Goal: Task Accomplishment & Management: Manage account settings

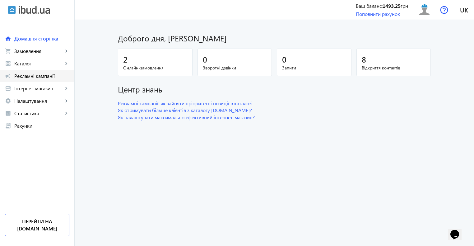
click at [46, 75] on span "Рекламні кампанії" at bounding box center [41, 76] width 55 height 6
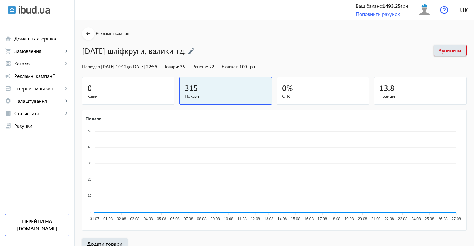
click at [109, 88] on div "0" at bounding box center [128, 87] width 82 height 11
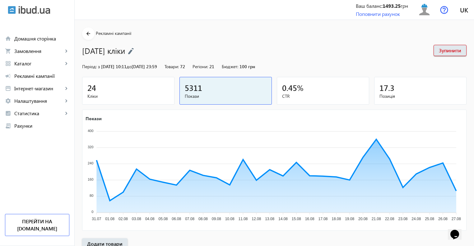
click at [148, 87] on div "24" at bounding box center [128, 87] width 82 height 11
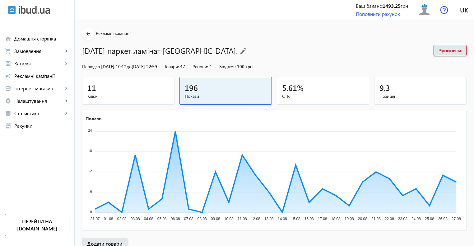
click at [115, 89] on div "11" at bounding box center [128, 87] width 82 height 11
